Goal: Task Accomplishment & Management: Use online tool/utility

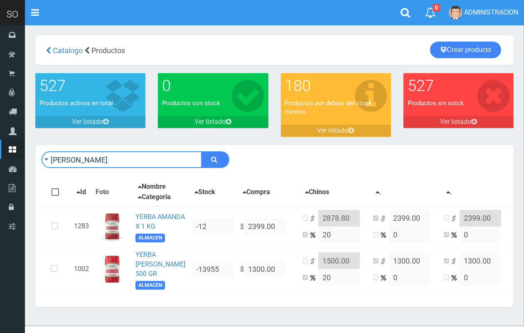
drag, startPoint x: 96, startPoint y: 154, endPoint x: 52, endPoint y: 150, distance: 43.7
click at [52, 150] on div "amanda Descargar PDF Guardar cambios" at bounding box center [274, 159] width 478 height 29
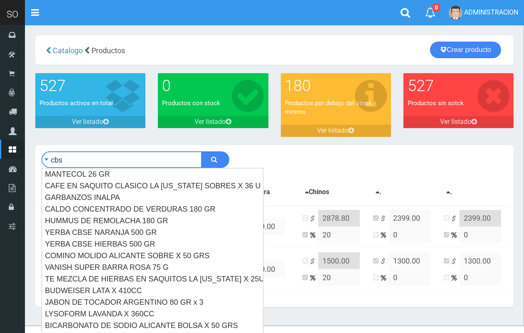
type input "cbs"
click at [201, 151] on button "submit" at bounding box center [215, 159] width 28 height 17
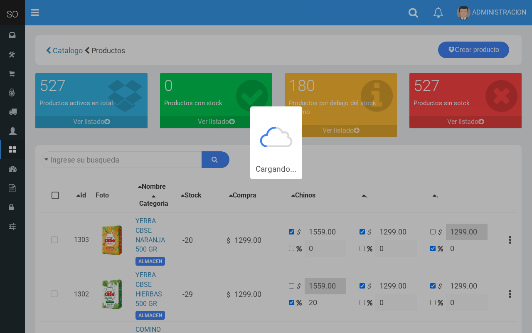
type input "cbs"
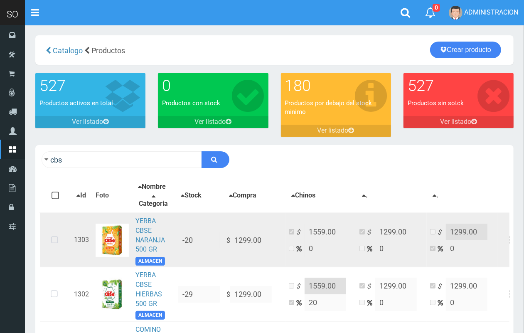
drag, startPoint x: 55, startPoint y: 237, endPoint x: 72, endPoint y: 240, distance: 16.9
click at [54, 236] on icon at bounding box center [55, 239] width 22 height 27
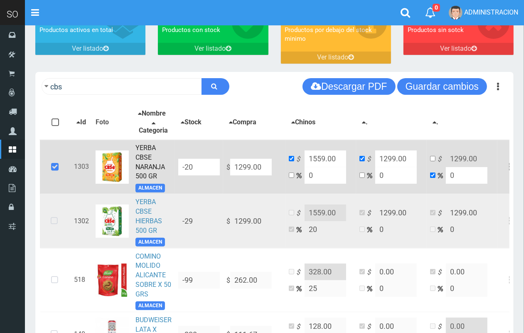
scroll to position [77, 0]
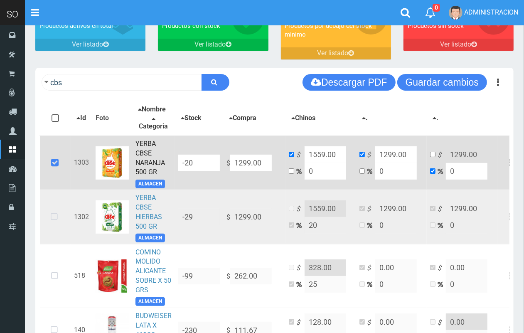
click at [55, 216] on icon at bounding box center [54, 216] width 22 height 27
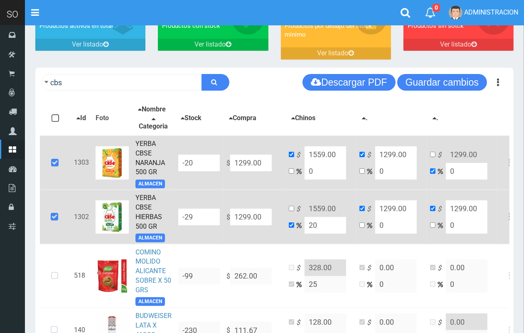
click at [215, 154] on tr "1303 YERBA CBSE NARANJA 500 [PERSON_NAME] -20 $ 1299.00 $ 1559.00 0 $ 1299.00 0…" at bounding box center [281, 162] width 483 height 54
type input "1"
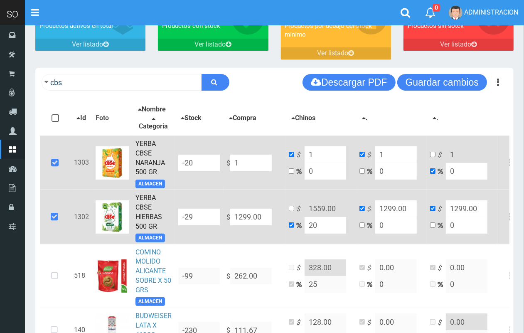
type input "13"
type input "139"
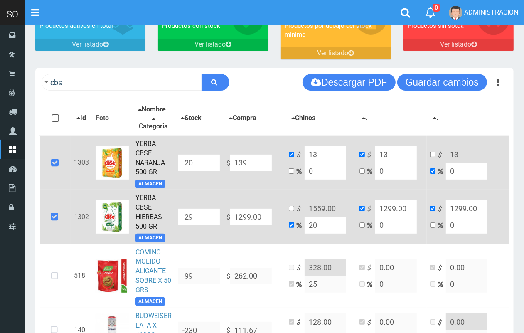
type input "139"
type input "1399"
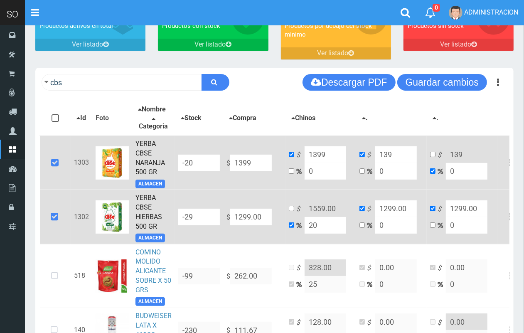
type input "1399"
type input "1399.00"
drag, startPoint x: 320, startPoint y: 172, endPoint x: 302, endPoint y: 169, distance: 18.1
click at [302, 169] on td "$ 1399 0" at bounding box center [320, 162] width 71 height 54
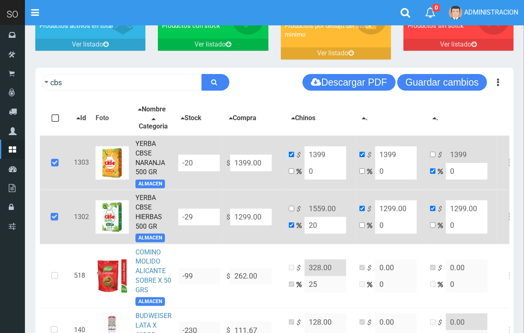
type input "2"
type input "1426.98"
type input "20"
type input "1678.8"
type input "20"
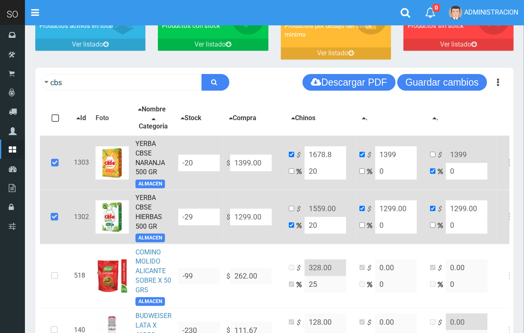
drag, startPoint x: 265, startPoint y: 214, endPoint x: 230, endPoint y: 211, distance: 35.5
click at [230, 211] on input "1299.00" at bounding box center [251, 217] width 42 height 17
type input "1"
type input "1.2"
type input "1"
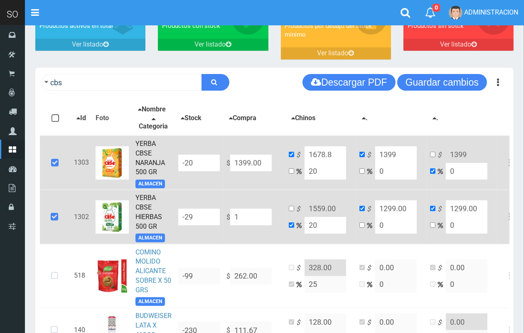
type input "1"
type input "13"
type input "15.6"
type input "13"
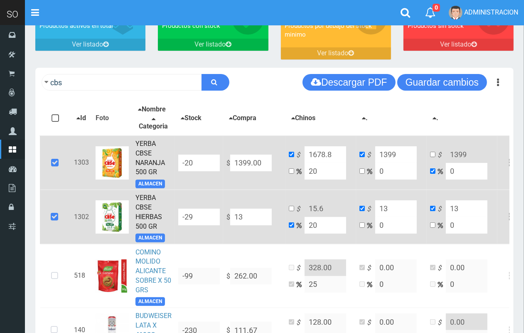
type input "139"
type input "166.8"
type input "139"
type input "1399"
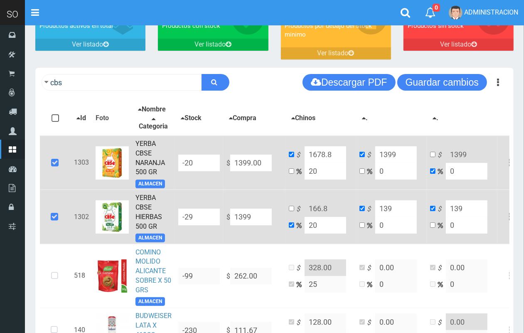
type input "1678.8"
type input "1399"
type input "1399.00"
click at [293, 204] on td "$ 1678.8 20" at bounding box center [320, 217] width 71 height 54
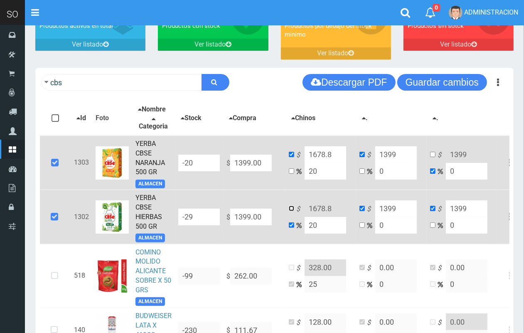
click at [291, 207] on input "checkbox" at bounding box center [291, 208] width 5 height 5
checkbox input "true"
checkbox input "false"
drag, startPoint x: 332, startPoint y: 208, endPoint x: 323, endPoint y: 206, distance: 9.2
click at [322, 206] on input "1678.8" at bounding box center [325, 208] width 42 height 17
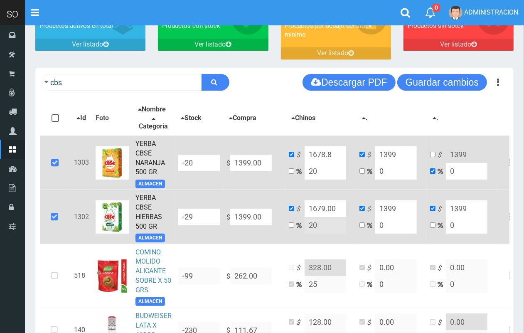
type input "1679.00"
drag, startPoint x: 328, startPoint y: 151, endPoint x: 324, endPoint y: 150, distance: 4.2
click at [324, 150] on input "1678.8" at bounding box center [325, 154] width 42 height 17
click at [331, 152] on input "1678.8" at bounding box center [325, 154] width 42 height 17
drag, startPoint x: 334, startPoint y: 152, endPoint x: 324, endPoint y: 150, distance: 9.8
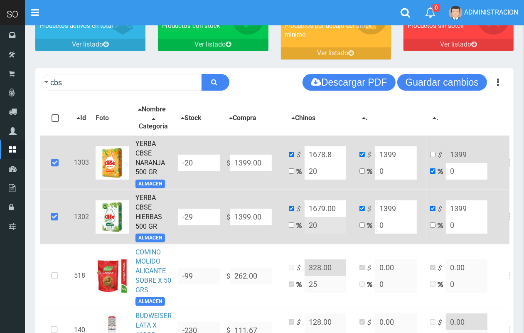
click at [322, 150] on input "1678.8" at bounding box center [325, 154] width 42 height 17
type input "1679.00"
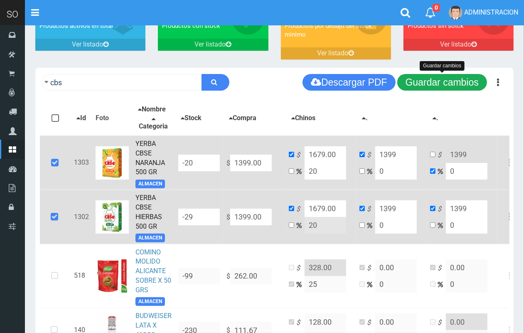
click at [427, 79] on button "Guardar cambios" at bounding box center [442, 82] width 90 height 17
click at [434, 78] on button "Guardar cambios" at bounding box center [442, 82] width 90 height 17
drag, startPoint x: 451, startPoint y: 79, endPoint x: 420, endPoint y: 81, distance: 30.8
click at [449, 79] on button "Guardar cambios" at bounding box center [442, 82] width 90 height 17
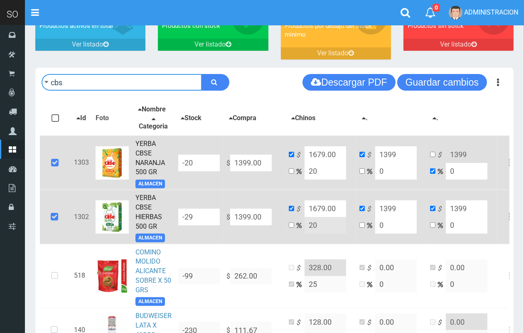
drag, startPoint x: 120, startPoint y: 84, endPoint x: 28, endPoint y: 83, distance: 92.2
click at [28, 83] on section "× Titulo del Msj texto Mas Texto Cancelar Aceptar Catalogo 180" at bounding box center [274, 161] width 499 height 427
type input "sprite"
click at [201, 74] on button "submit" at bounding box center [215, 82] width 28 height 17
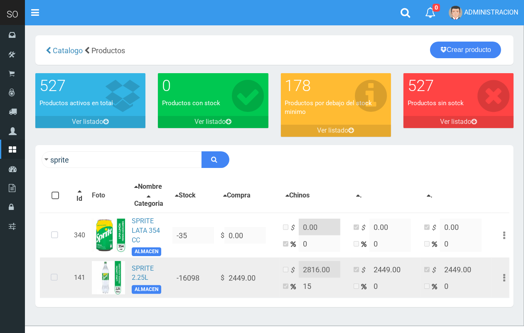
click at [54, 286] on icon at bounding box center [54, 277] width 22 height 27
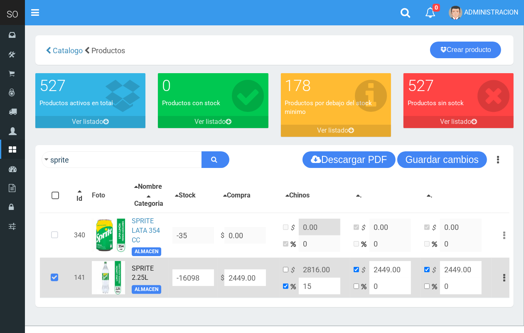
click at [238, 283] on input "2449.00" at bounding box center [245, 277] width 42 height 17
type input "249"
type input "286.35"
type input "249"
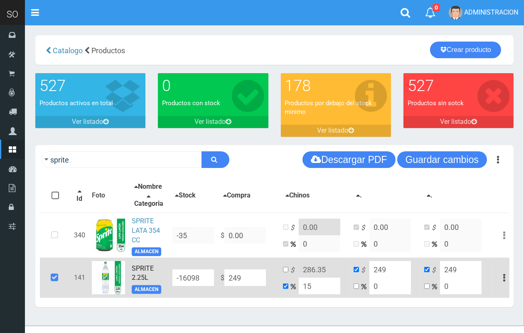
type input "2499"
type input "2873.85"
type input "2499"
type input "2499.00"
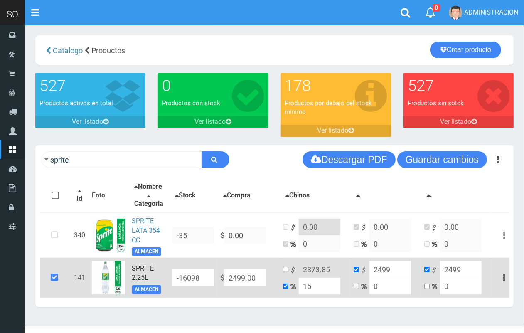
drag, startPoint x: 314, startPoint y: 284, endPoint x: 302, endPoint y: 286, distance: 12.2
click at [302, 286] on input "15" at bounding box center [320, 285] width 42 height 17
type input "2"
type input "2548.98"
type input "20"
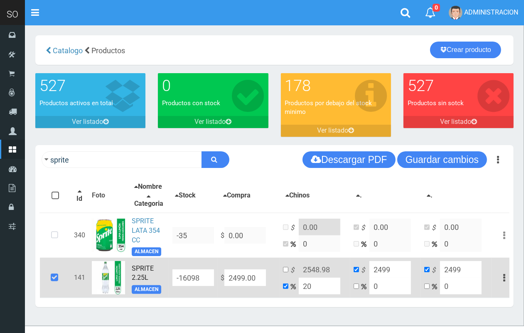
type input "2998.8"
type input "20"
click at [285, 272] on input "checkbox" at bounding box center [285, 269] width 5 height 5
checkbox input "true"
checkbox input "false"
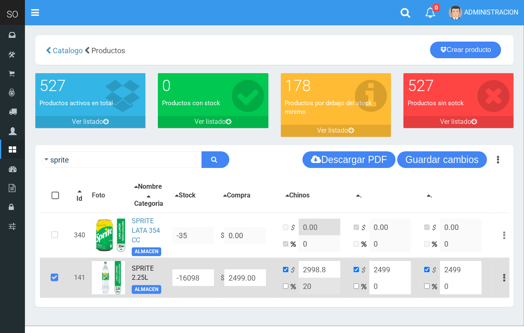
drag, startPoint x: 329, startPoint y: 275, endPoint x: 314, endPoint y: 273, distance: 15.0
click at [314, 273] on input "2998.8" at bounding box center [320, 269] width 42 height 17
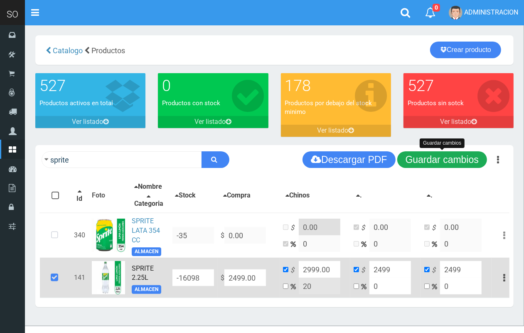
type input "2999.00"
click at [434, 156] on button "Guardar cambios" at bounding box center [442, 159] width 90 height 17
click at [428, 164] on button "Guardar cambios" at bounding box center [442, 159] width 90 height 17
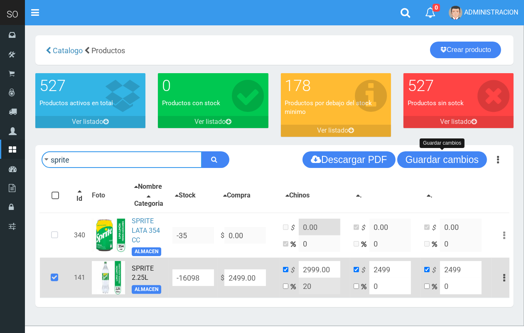
click at [120, 154] on input "sprite" at bounding box center [122, 159] width 160 height 17
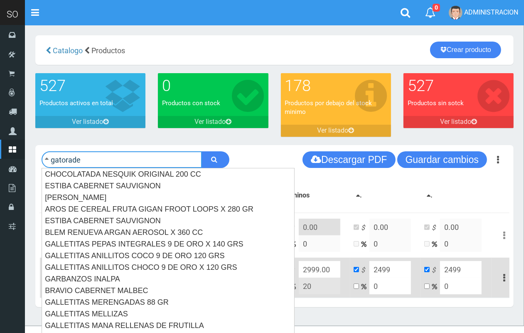
type input "gatorade"
click at [201, 151] on button "submit" at bounding box center [215, 159] width 28 height 17
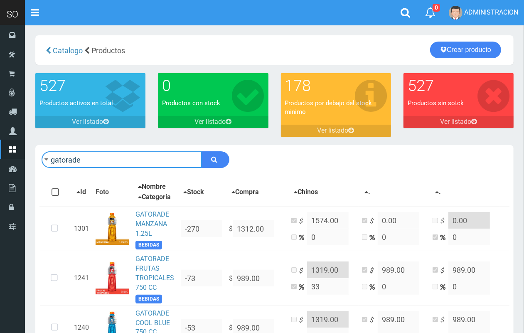
click at [109, 162] on input "gatorade" at bounding box center [122, 159] width 160 height 17
type input "corona"
click at [201, 151] on button "submit" at bounding box center [215, 159] width 28 height 17
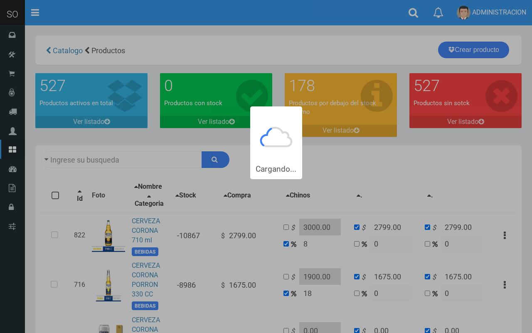
type input "corona"
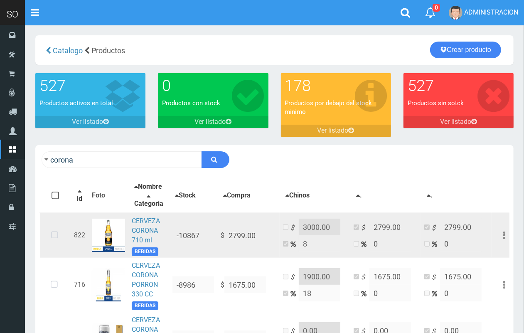
drag, startPoint x: 55, startPoint y: 239, endPoint x: 110, endPoint y: 239, distance: 55.2
click at [56, 239] on icon at bounding box center [55, 234] width 22 height 27
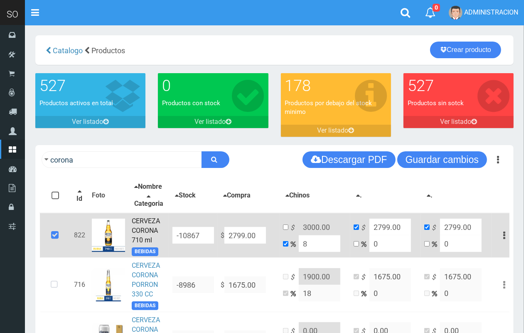
drag, startPoint x: 260, startPoint y: 238, endPoint x: 225, endPoint y: 233, distance: 34.8
click at [225, 233] on td "$ 2799.00" at bounding box center [248, 235] width 62 height 45
type input "8"
type input "8.64"
type input "8"
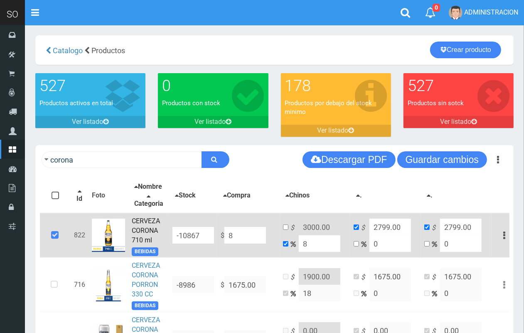
type input "8"
type input "84"
type input "90.72"
type input "84"
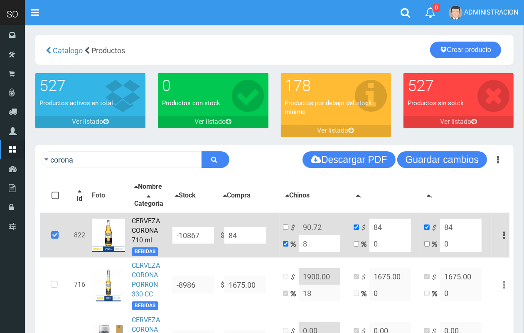
type input "841"
type input "908.28"
type input "841"
type input "841.5"
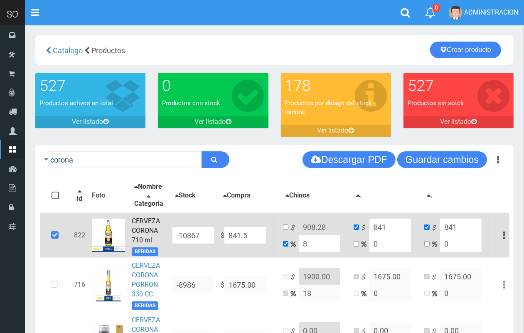
type input "908.8199999999999"
type input "841.5"
type input "841.50"
drag, startPoint x: 309, startPoint y: 245, endPoint x: 294, endPoint y: 245, distance: 14.5
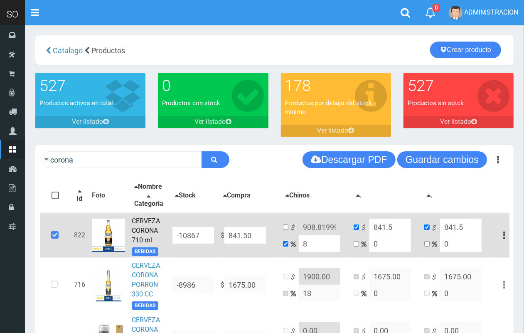
click at [294, 245] on td "$ 908.8199999999999 8" at bounding box center [315, 235] width 71 height 45
type input "0"
type input "841.5"
type input "2"
type input "858.33"
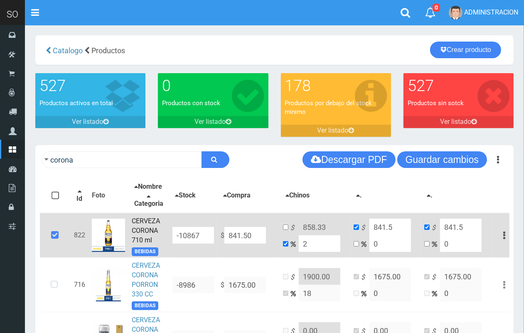
type input "20"
type input "1009.8"
type input "20"
